Goal: Check status: Check status

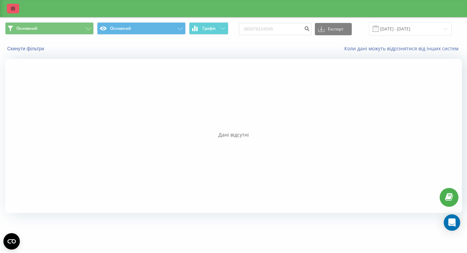
click at [12, 8] on icon at bounding box center [13, 8] width 4 height 5
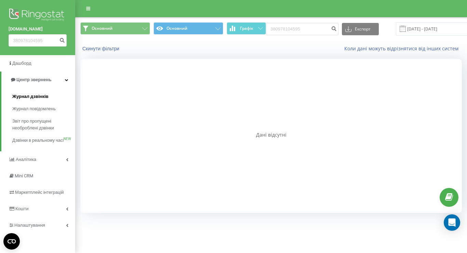
click at [32, 96] on span "Журнал дзвінків" at bounding box center [30, 96] width 36 height 7
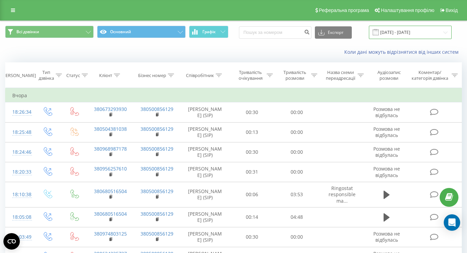
click at [404, 34] on input "[DATE] - [DATE]" at bounding box center [410, 32] width 83 height 13
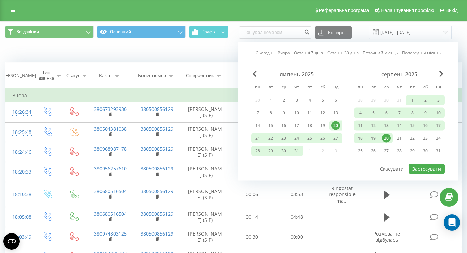
click at [385, 138] on div "20" at bounding box center [386, 138] width 9 height 9
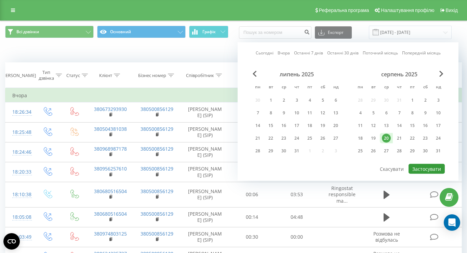
click at [424, 168] on button "Застосувати" at bounding box center [426, 169] width 36 height 10
type input "[DATE] - [DATE]"
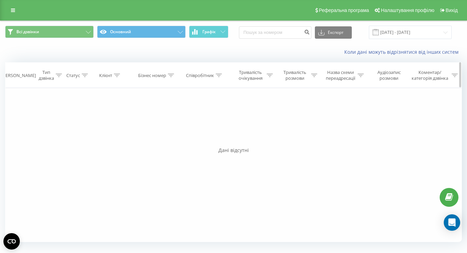
click at [219, 72] on div at bounding box center [219, 75] width 6 height 6
click at [199, 124] on input "text" at bounding box center [205, 124] width 60 height 12
type input "[PERSON_NAME]"
click at [219, 137] on span "OK" at bounding box center [219, 137] width 19 height 11
click at [13, 11] on icon at bounding box center [13, 10] width 4 height 5
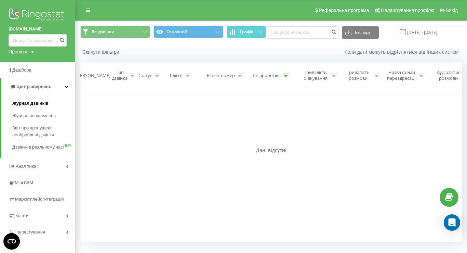
click at [32, 102] on span "Журнал дзвінків" at bounding box center [30, 103] width 36 height 7
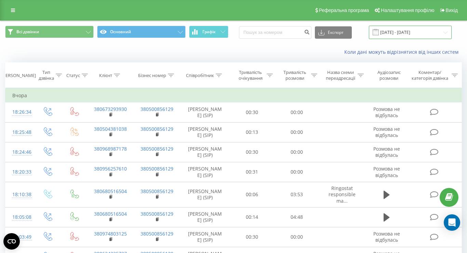
click at [405, 33] on input "[DATE] - [DATE]" at bounding box center [410, 32] width 83 height 13
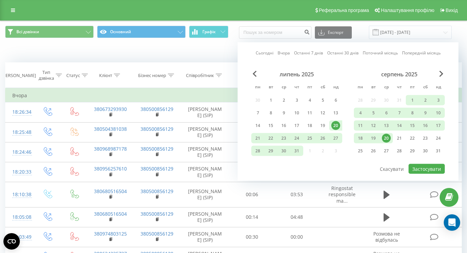
click at [386, 138] on div "20" at bounding box center [386, 138] width 9 height 9
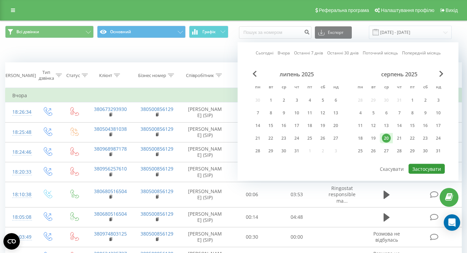
click at [423, 170] on button "Застосувати" at bounding box center [426, 169] width 36 height 10
type input "[DATE] - [DATE]"
